Goal: Task Accomplishment & Management: Use online tool/utility

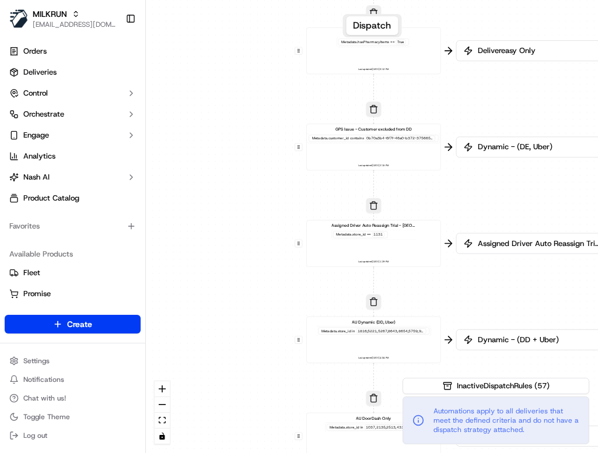
drag, startPoint x: 273, startPoint y: 371, endPoint x: 275, endPoint y: 136, distance: 235.0
click at [275, 136] on div "0 0 0 0 0 0 0 0 0 0 0 0 0 0 0 0 0 Order / Delivery Received DD Jack Testing Acc…" at bounding box center [372, 226] width 452 height 453
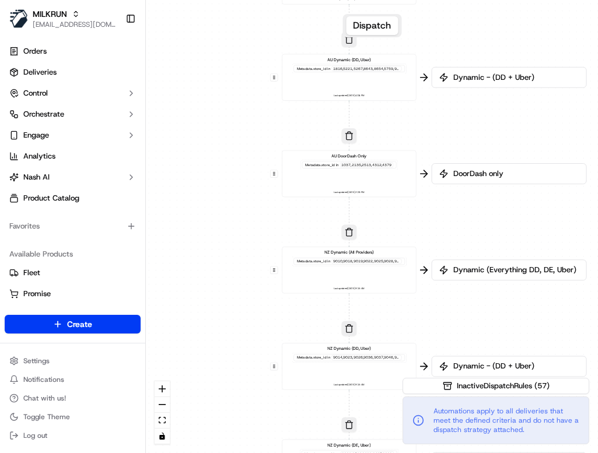
drag, startPoint x: 257, startPoint y: 285, endPoint x: 222, endPoint y: -90, distance: 377.2
click at [222, 0] on html "MILKRUN [EMAIL_ADDRESS][DOMAIN_NAME] Toggle Sidebar Orders Deliveries Control O…" at bounding box center [299, 226] width 598 height 453
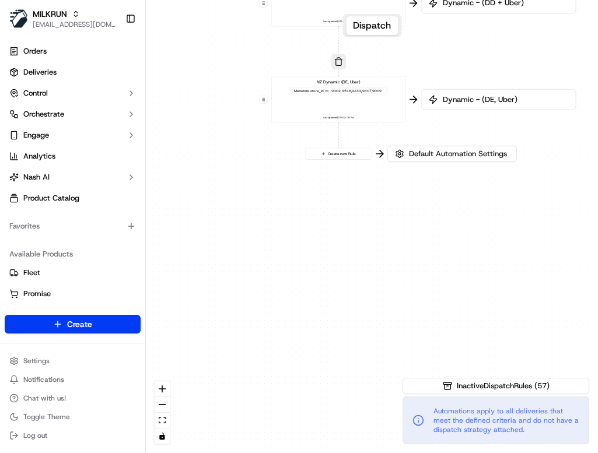
drag, startPoint x: 250, startPoint y: 348, endPoint x: 269, endPoint y: -90, distance: 438.9
click at [269, 0] on html "MILKRUN [EMAIL_ADDRESS][DOMAIN_NAME] Toggle Sidebar Orders Deliveries Control O…" at bounding box center [299, 226] width 598 height 453
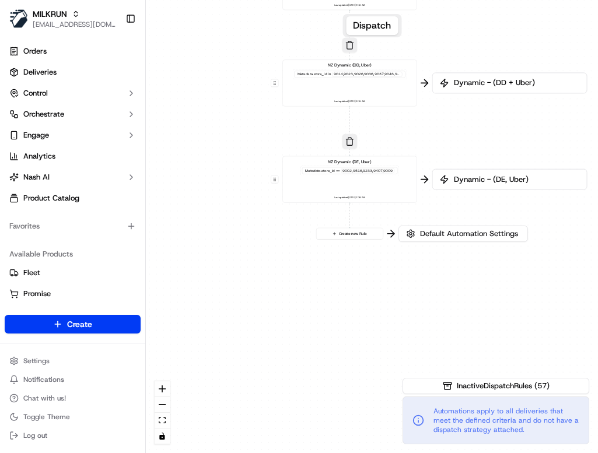
drag, startPoint x: 402, startPoint y: 119, endPoint x: 394, endPoint y: 387, distance: 268.3
click at [394, 387] on div "0 0 0 0 0 0 0 0 0 0 0 0 0 0 0 0 0 Order / Delivery Received DD Jack Testing Acc…" at bounding box center [372, 226] width 452 height 453
click at [345, 234] on button "Create new Rule" at bounding box center [348, 233] width 66 height 11
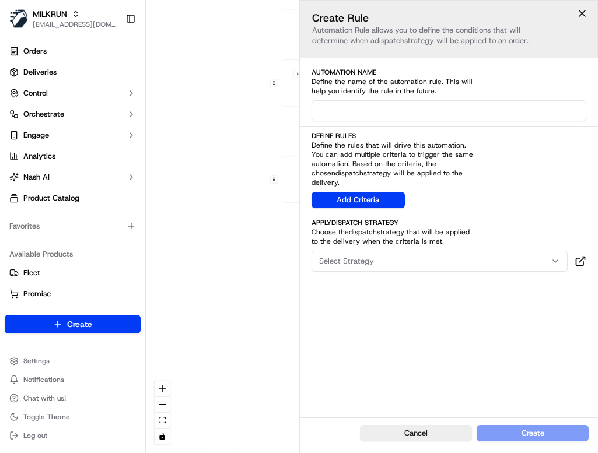
click at [420, 104] on input at bounding box center [448, 110] width 275 height 21
click at [518, 154] on div "Define Rules Define the rules that will drive this automation. You can add mult…" at bounding box center [448, 159] width 275 height 56
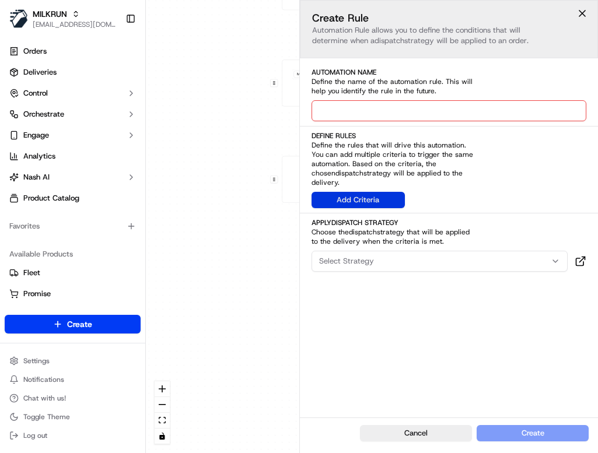
click at [340, 194] on button "Add Criteria" at bounding box center [357, 200] width 93 height 16
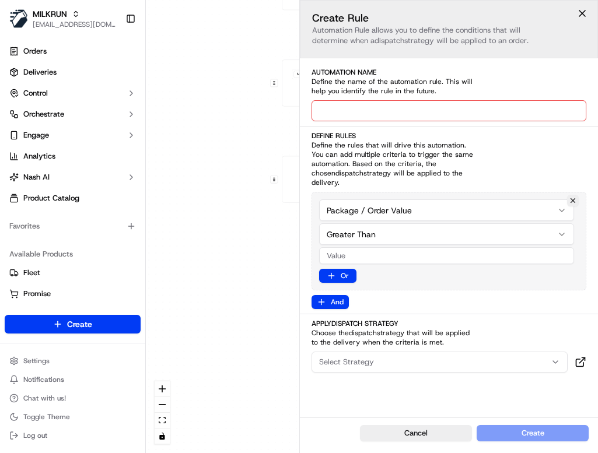
click at [401, 200] on div "0 0 0 0 0 0 0 0 0 0 0 0 0 0 0 0 0 Order / Delivery Received DD Jack Testing Acc…" at bounding box center [372, 226] width 452 height 453
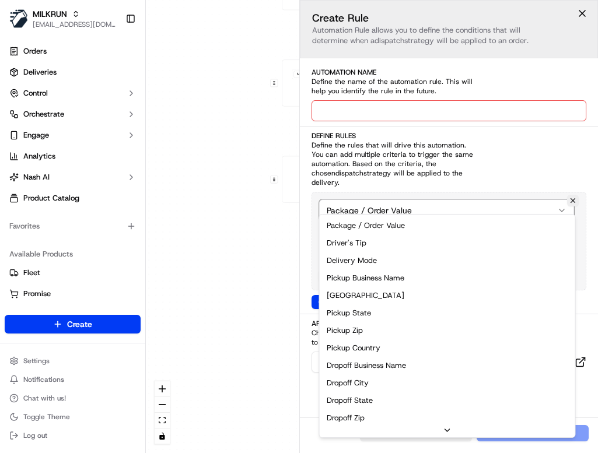
click at [401, 200] on div "0 0 0 0 0 0 0 0 0 0 0 0 0 0 0 0 0 Order / Delivery Received DD Jack Testing Acc…" at bounding box center [372, 226] width 452 height 453
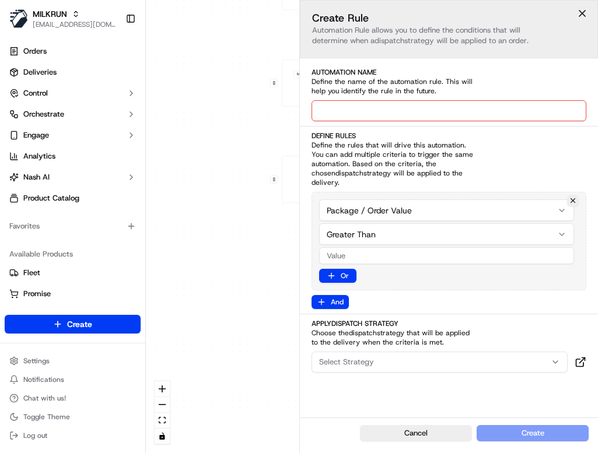
click at [401, 200] on div "0 0 0 0 0 0 0 0 0 0 0 0 0 0 0 0 0 Order / Delivery Received DD Jack Testing Acc…" at bounding box center [372, 226] width 452 height 453
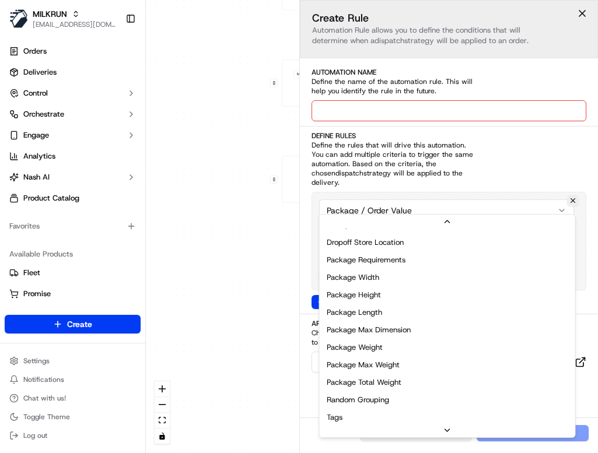
scroll to position [373, 0]
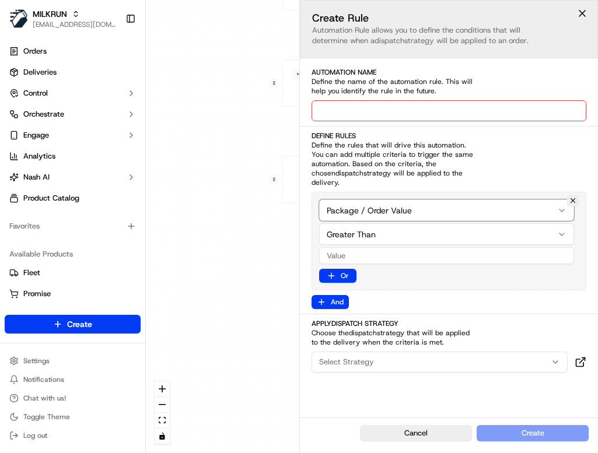
click at [500, 142] on html "MILKRUN [EMAIL_ADDRESS][DOMAIN_NAME] Toggle Sidebar Orders Deliveries Control O…" at bounding box center [299, 226] width 598 height 453
click at [585, 14] on button at bounding box center [581, 13] width 17 height 17
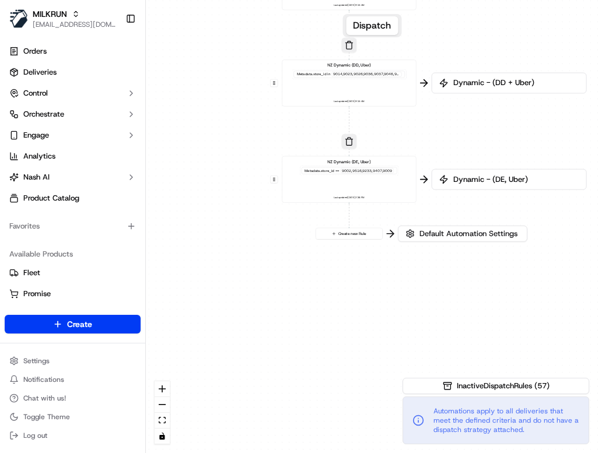
click at [254, 269] on div "0 0 0 0 0 0 0 0 0 0 0 0 0 0 0 0 0 Order / Delivery Received DD Jack Testing Acc…" at bounding box center [372, 226] width 452 height 453
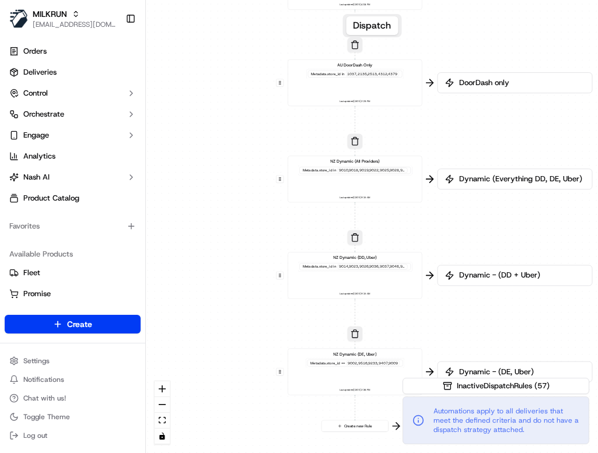
drag, startPoint x: 252, startPoint y: 178, endPoint x: 258, endPoint y: 371, distance: 193.1
click at [258, 371] on div "0 0 0 0 0 0 0 0 0 0 0 0 0 0 0 0 0 Order / Delivery Received DD Jack Testing Acc…" at bounding box center [372, 226] width 452 height 453
